Goal: Information Seeking & Learning: Learn about a topic

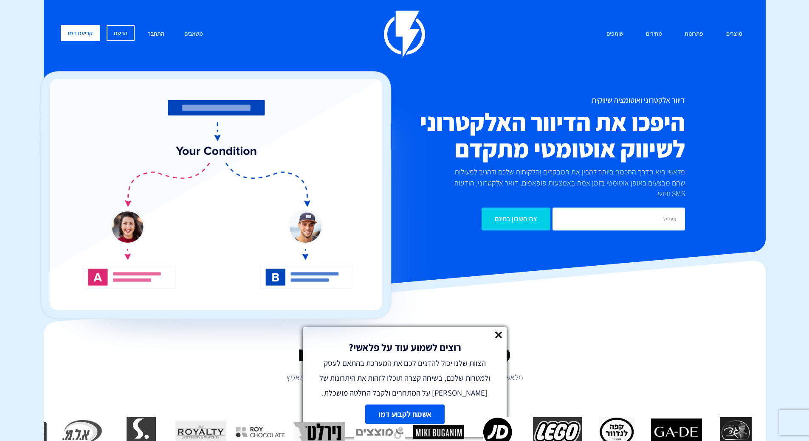
click at [154, 34] on link "התחבר" at bounding box center [155, 34] width 29 height 18
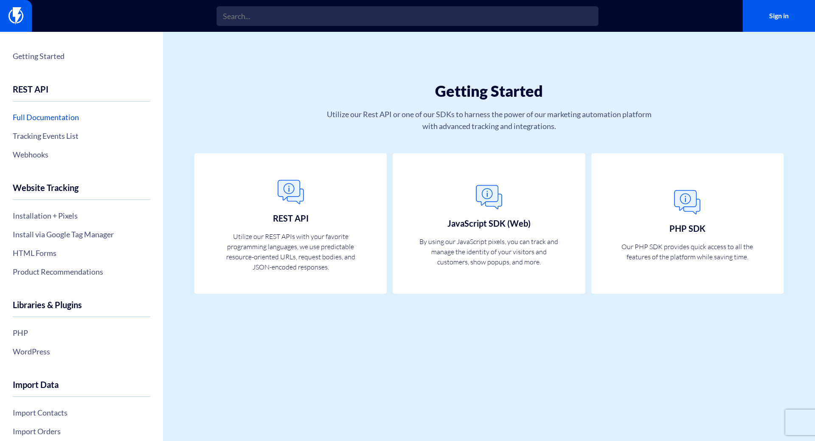
click at [62, 120] on link "Full Documentation" at bounding box center [82, 117] width 138 height 14
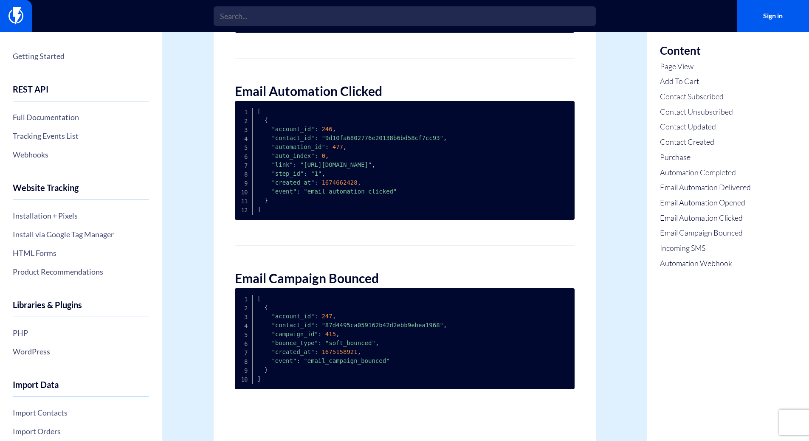
scroll to position [2560, 0]
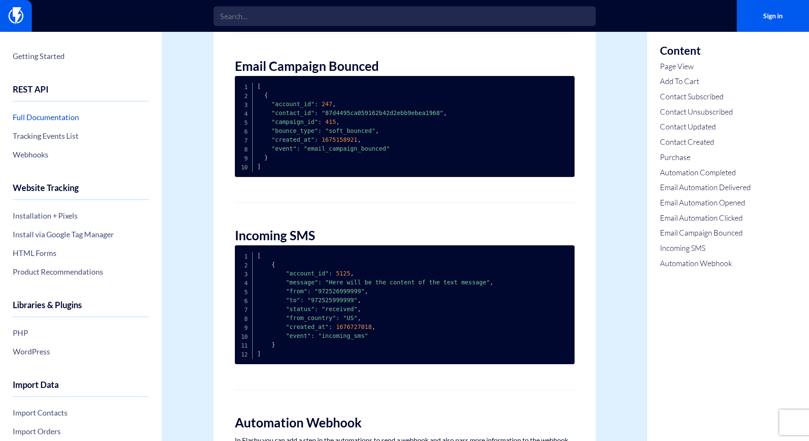
click at [62, 115] on link "Full Documentation" at bounding box center [81, 117] width 136 height 14
